Goal: Check status: Check status

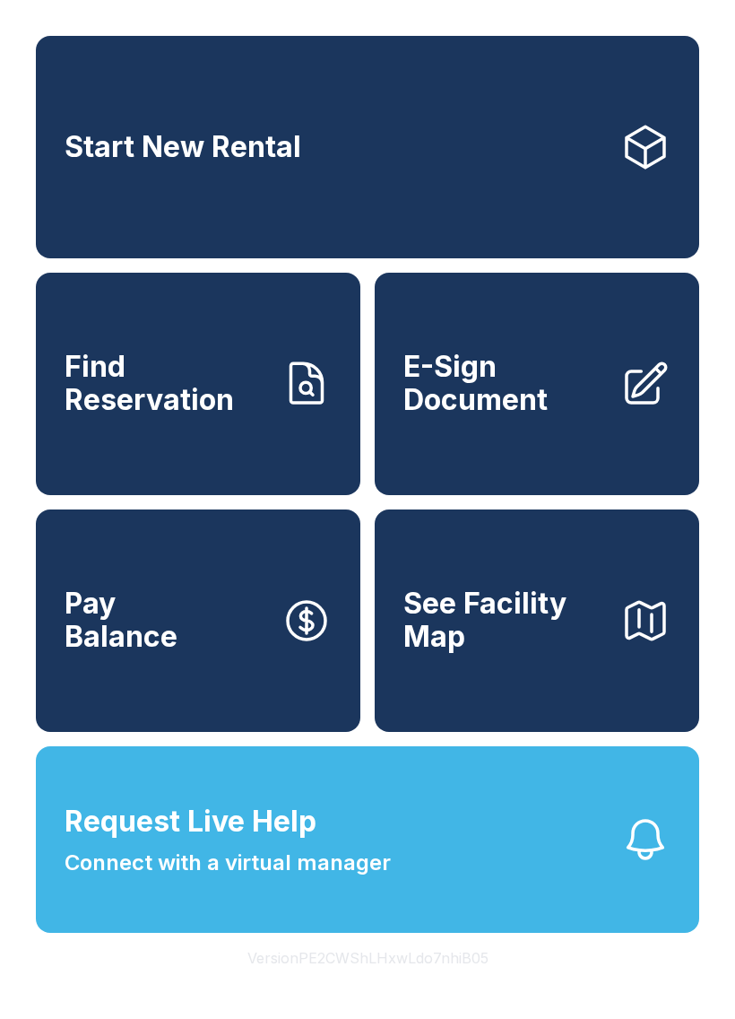
click at [171, 879] on span "Connect with a virtual manager" at bounding box center [228, 863] width 326 height 32
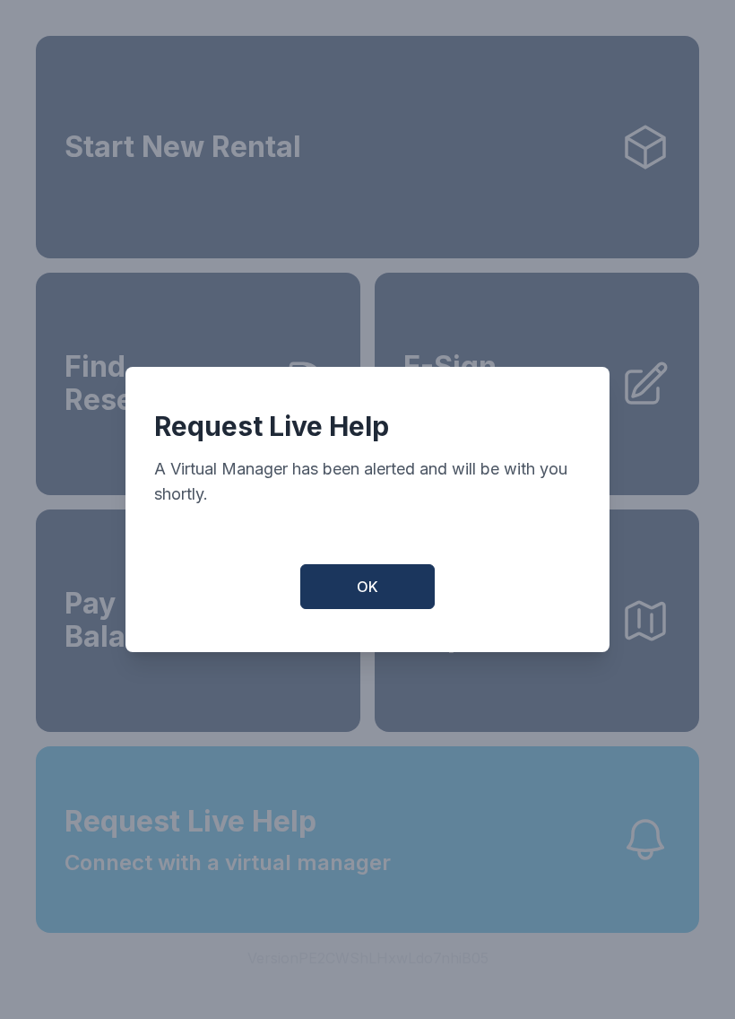
click at [310, 609] on button "OK" at bounding box center [367, 586] width 135 height 45
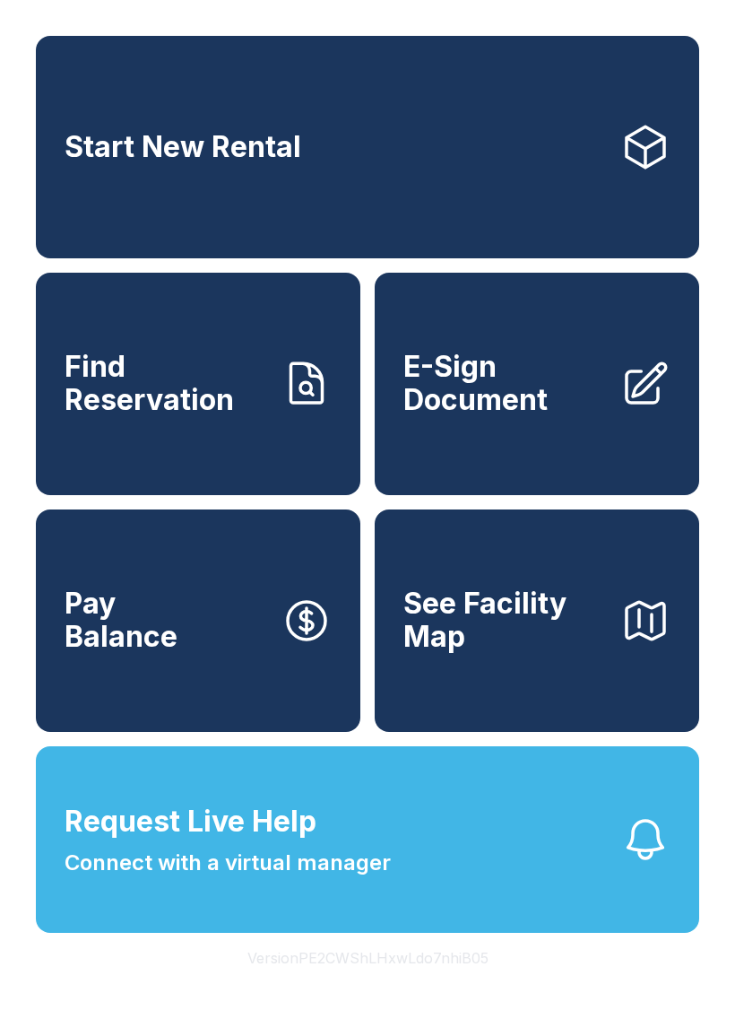
click at [629, 908] on button "Request Live Help Connect with a virtual manager" at bounding box center [368, 839] width 664 height 187
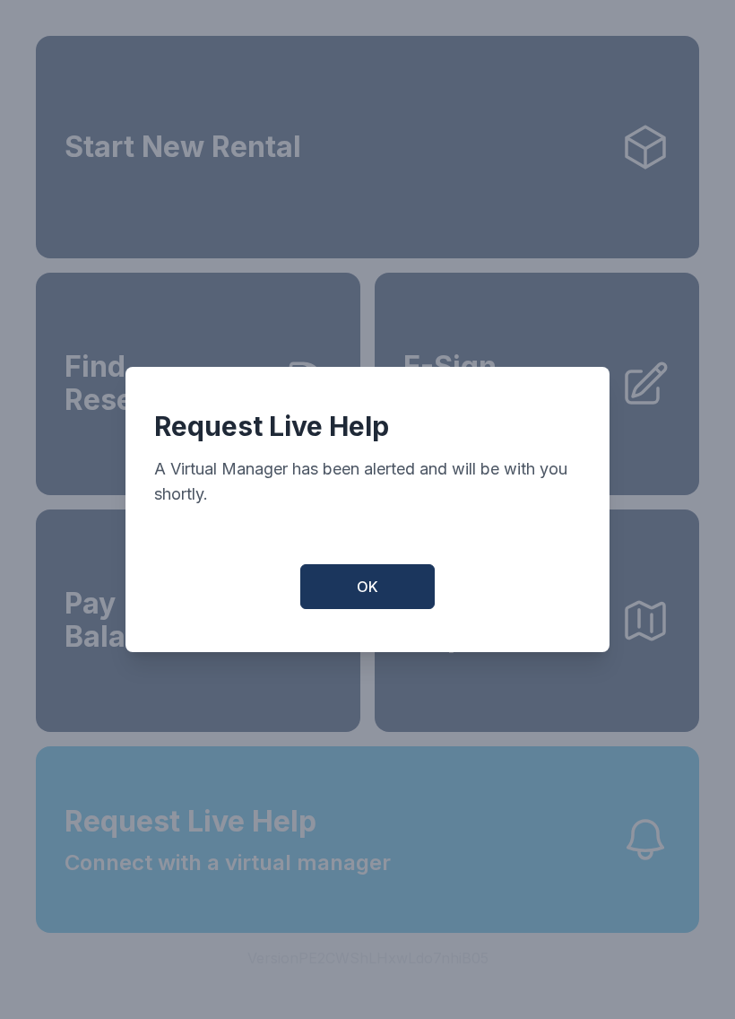
click at [356, 609] on button "OK" at bounding box center [367, 586] width 135 height 45
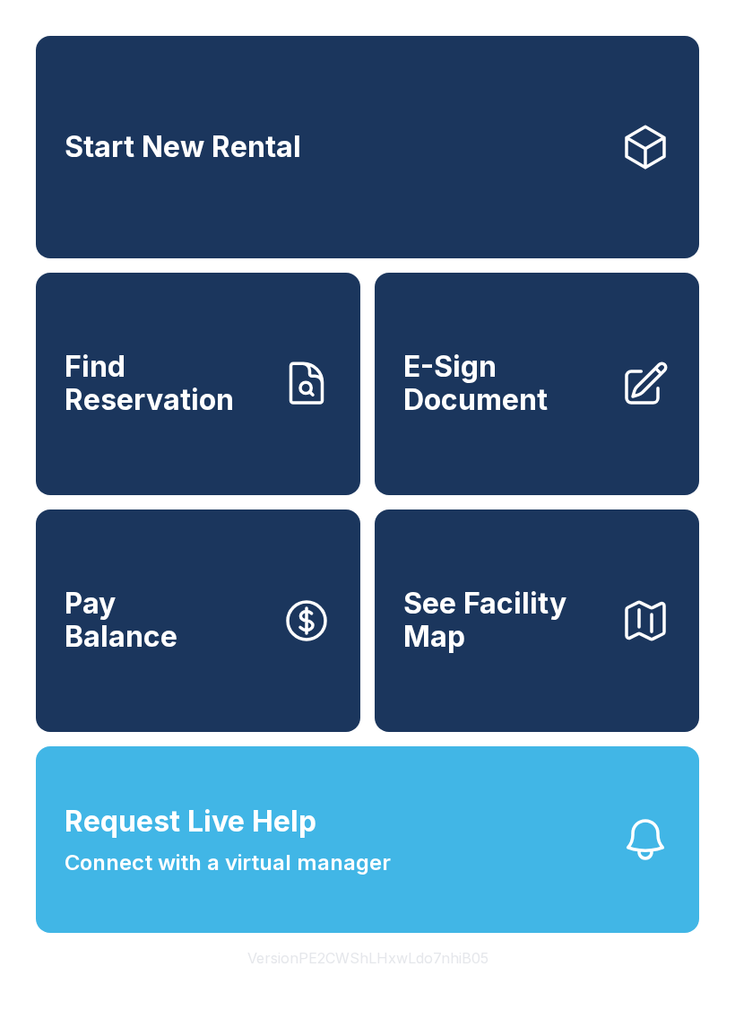
click at [183, 411] on span "Find Reservation" at bounding box center [166, 383] width 203 height 65
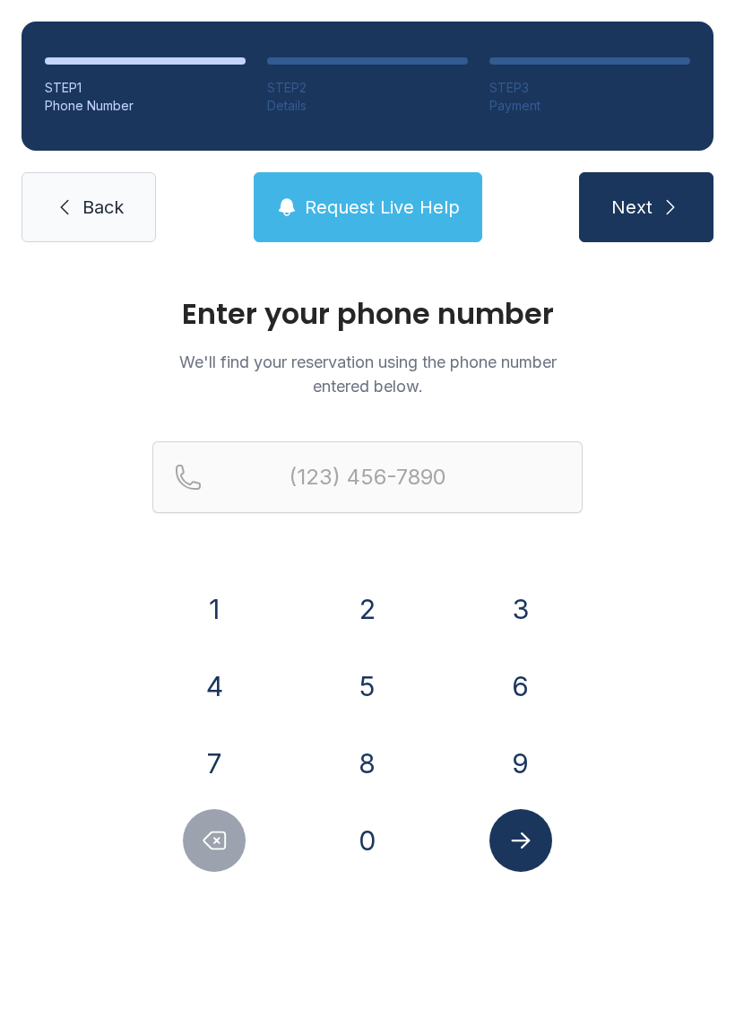
click at [507, 604] on button "3" at bounding box center [521, 609] width 63 height 63
click at [219, 695] on button "4" at bounding box center [214, 686] width 63 height 63
click at [525, 672] on button "6" at bounding box center [521, 686] width 63 height 63
click at [499, 754] on button "9" at bounding box center [521, 763] width 63 height 63
click at [369, 760] on button "8" at bounding box center [367, 763] width 63 height 63
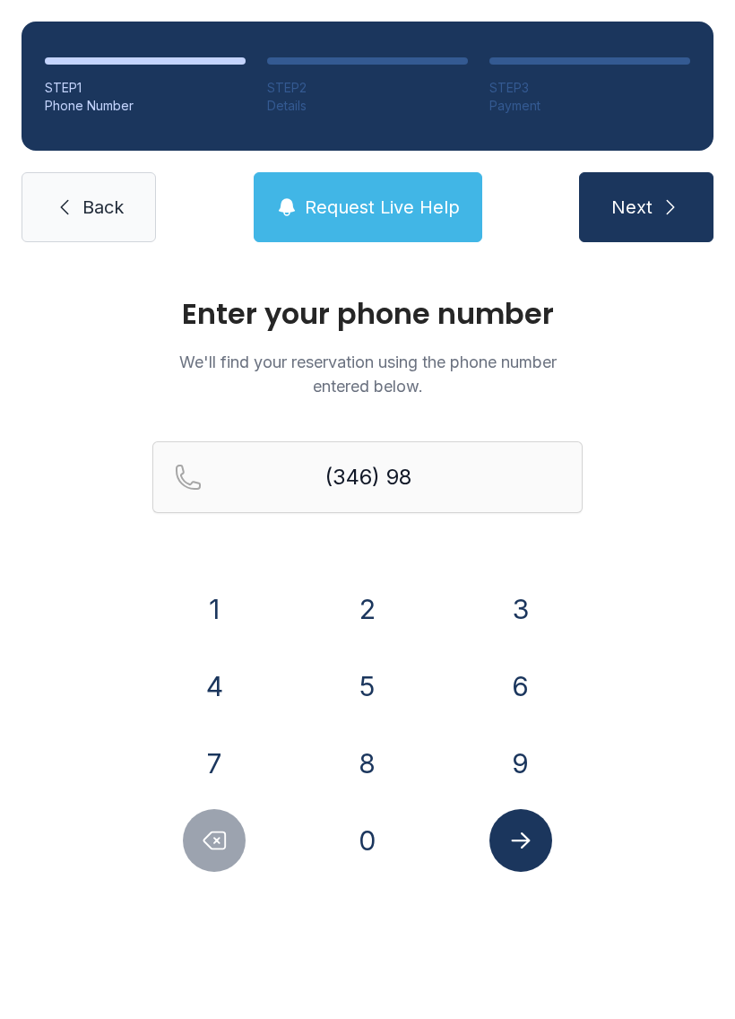
click at [354, 759] on button "8" at bounding box center [367, 763] width 63 height 63
click at [208, 758] on button "7" at bounding box center [214, 763] width 63 height 63
click at [204, 751] on button "7" at bounding box center [214, 763] width 63 height 63
click at [202, 677] on button "4" at bounding box center [214, 686] width 63 height 63
click at [343, 667] on button "5" at bounding box center [367, 686] width 63 height 63
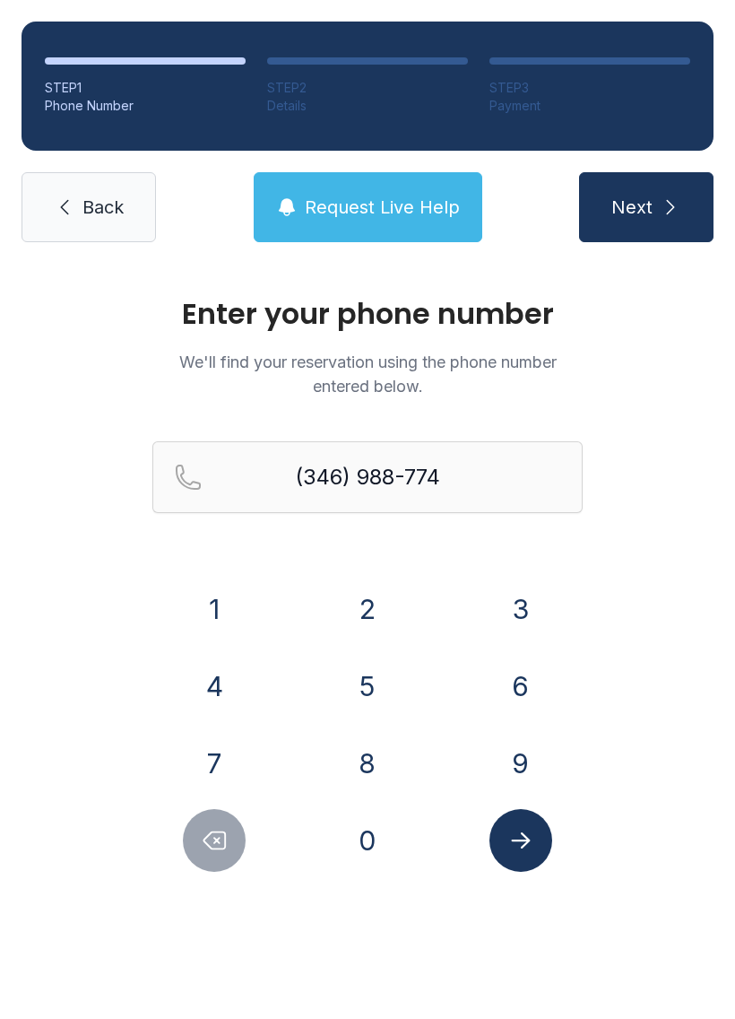
type input "[PHONE_NUMBER]"
click at [526, 831] on icon "Submit lookup form" at bounding box center [521, 840] width 27 height 27
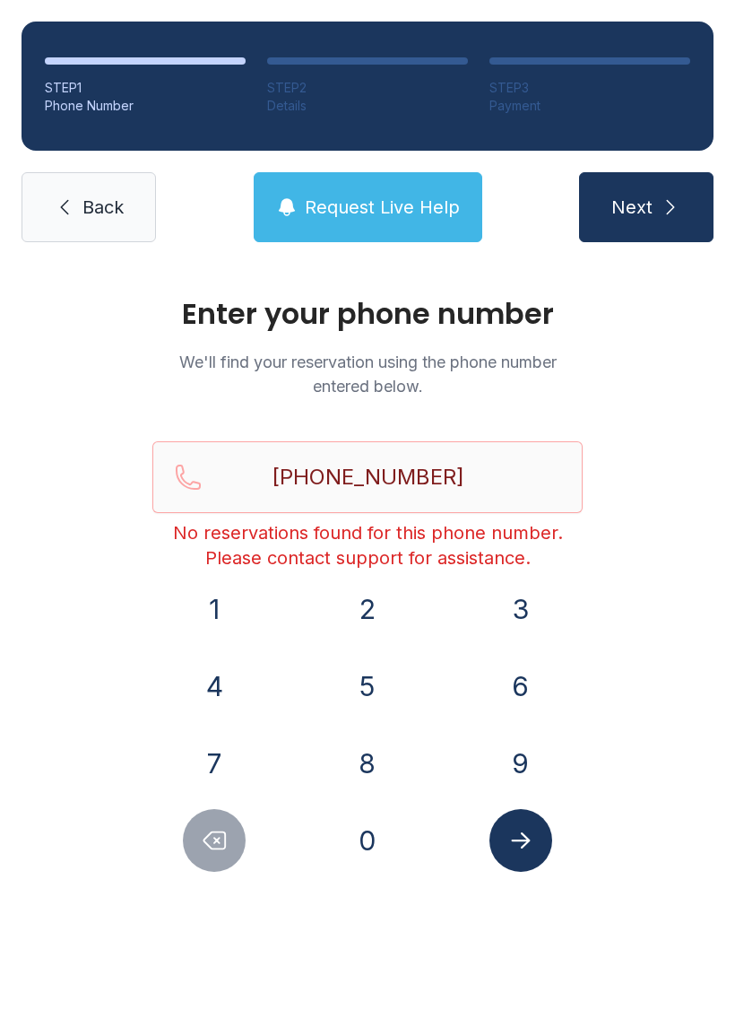
click at [103, 648] on div "Enter your phone number We'll find your reservation using the phone number ente…" at bounding box center [367, 604] width 735 height 680
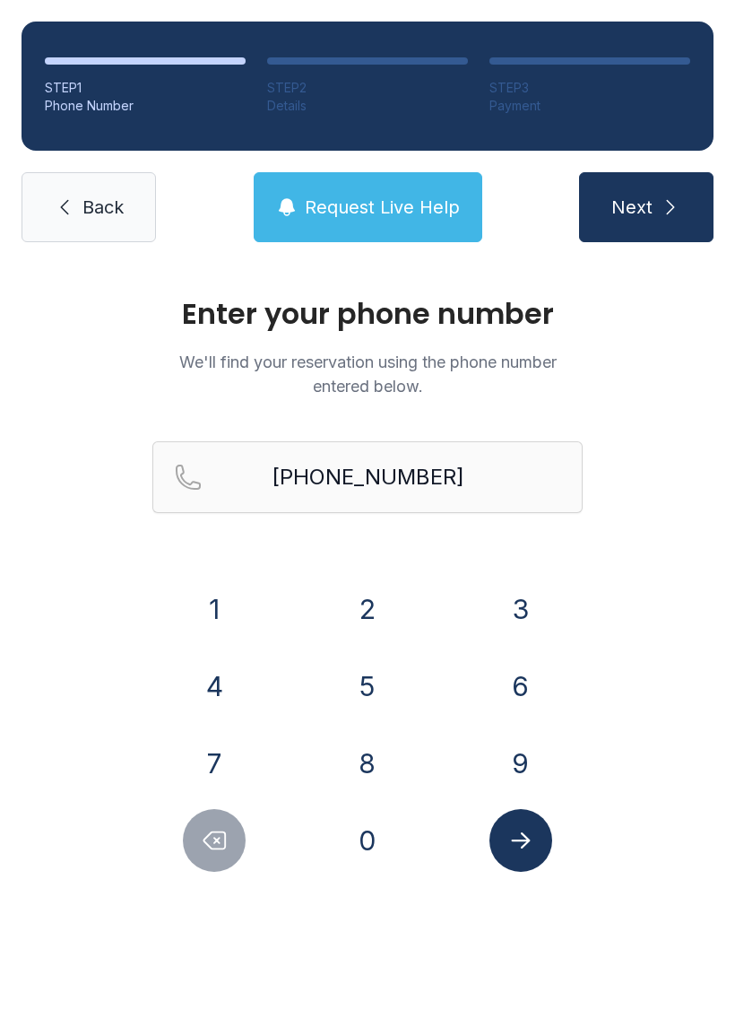
click at [306, 203] on span "Request Live Help" at bounding box center [382, 207] width 155 height 25
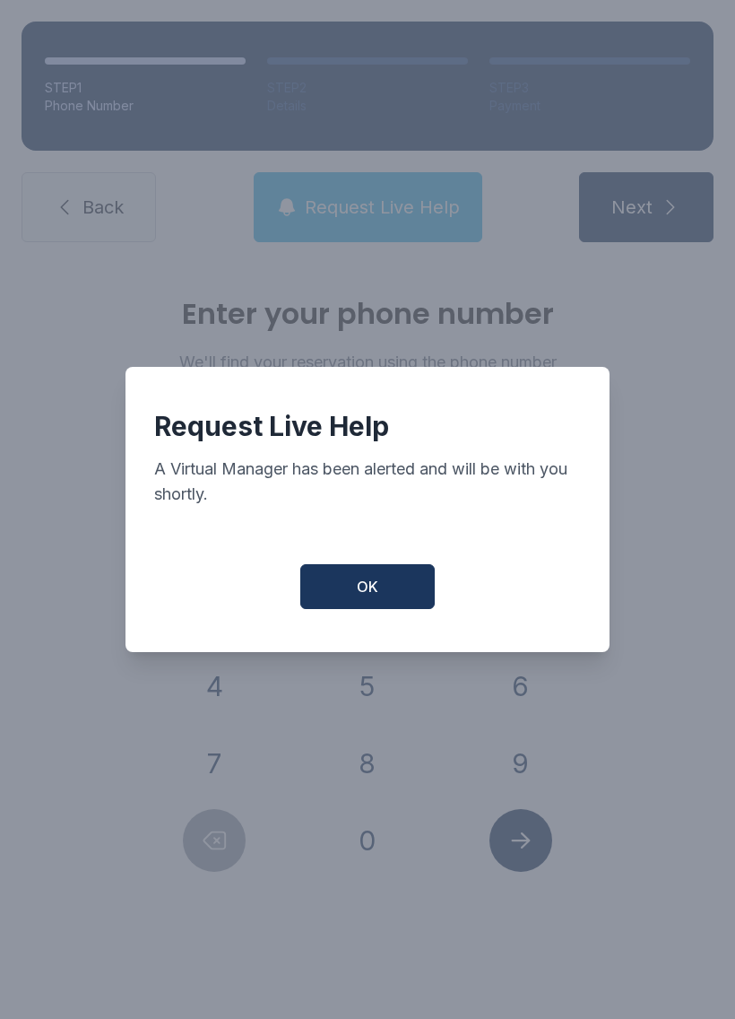
click at [338, 609] on button "OK" at bounding box center [367, 586] width 135 height 45
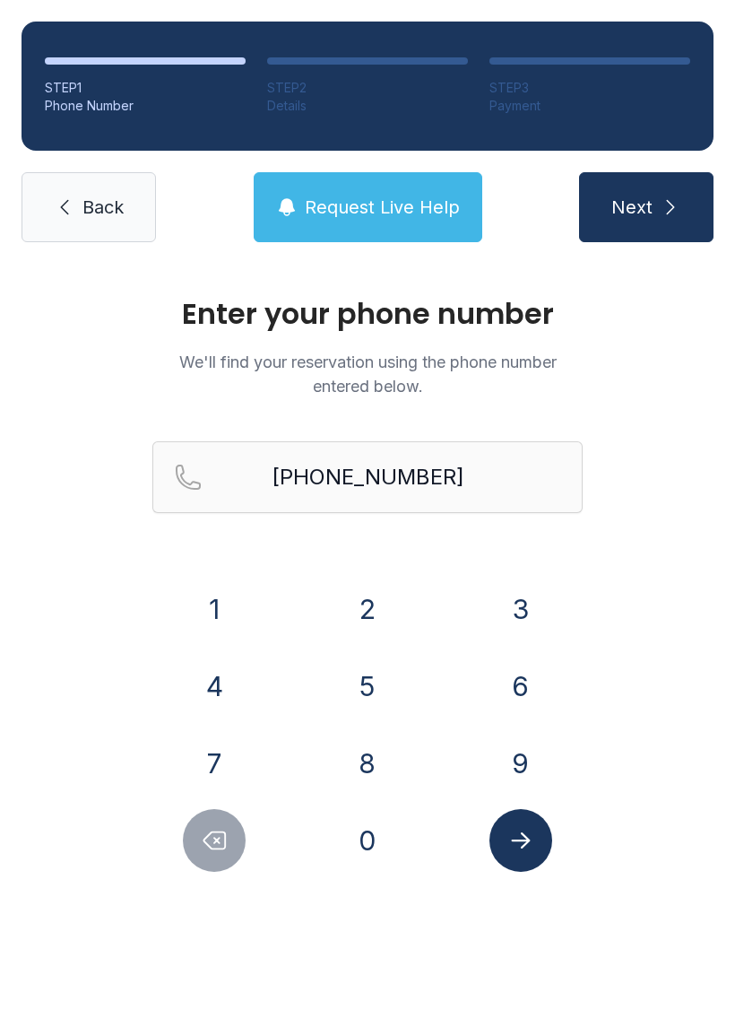
click at [88, 193] on link "Back" at bounding box center [89, 207] width 135 height 70
